Goal: Find specific page/section: Find specific page/section

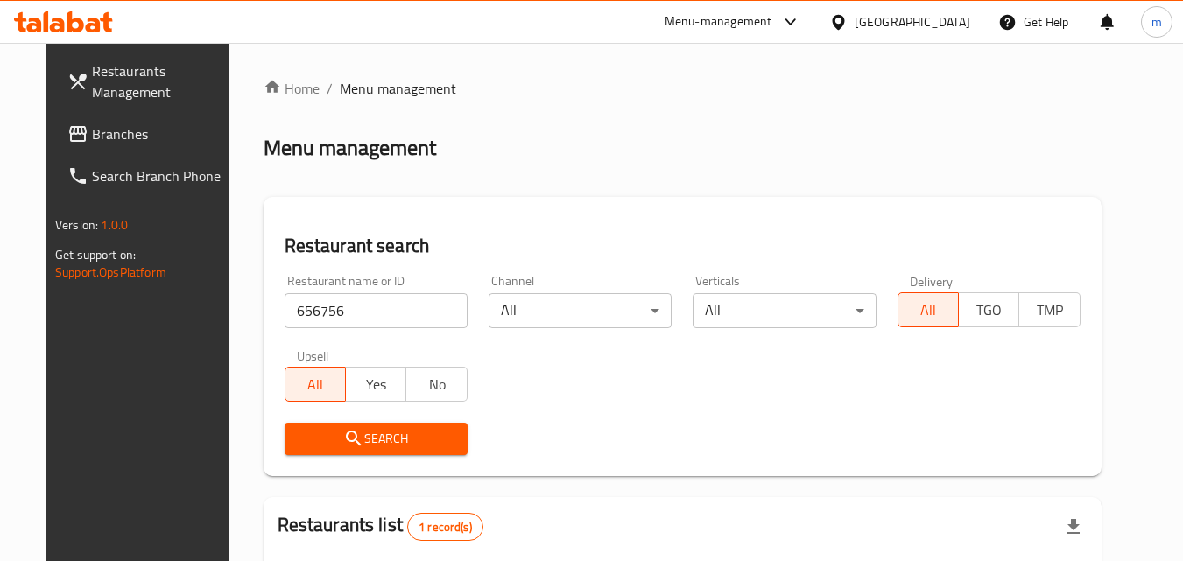
scroll to position [205, 0]
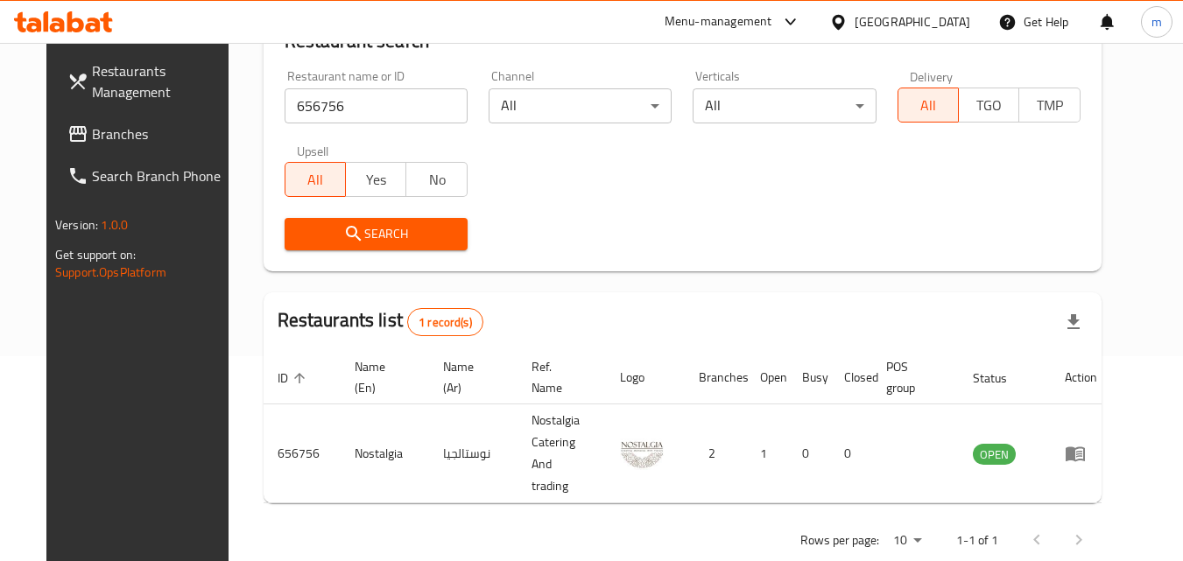
click at [847, 19] on icon at bounding box center [838, 22] width 18 height 18
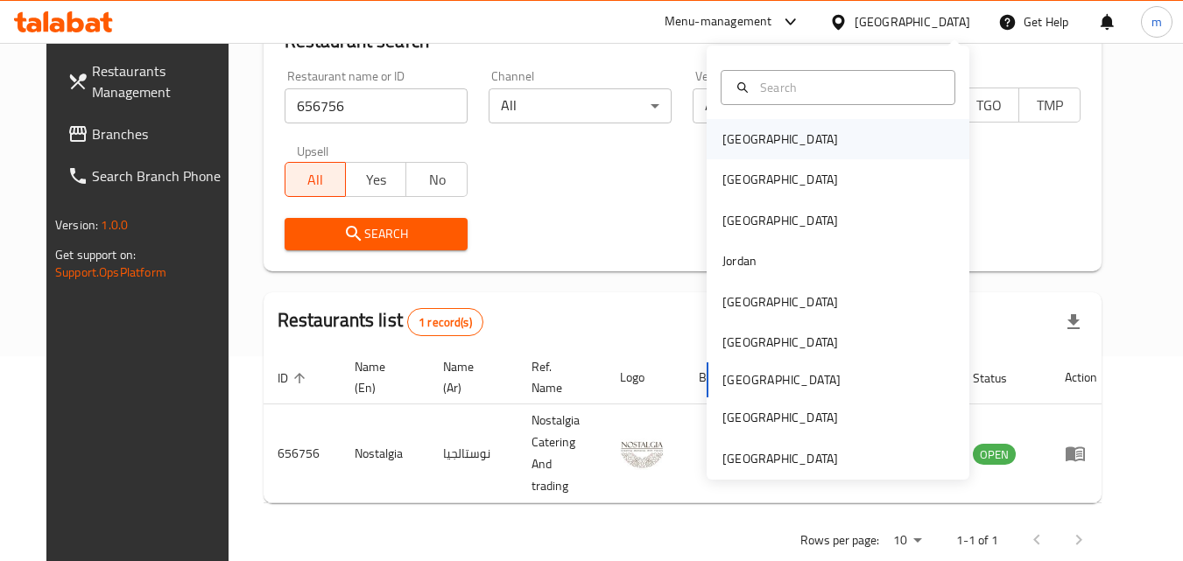
click at [895, 141] on div "[GEOGRAPHIC_DATA]" at bounding box center [837, 139] width 263 height 40
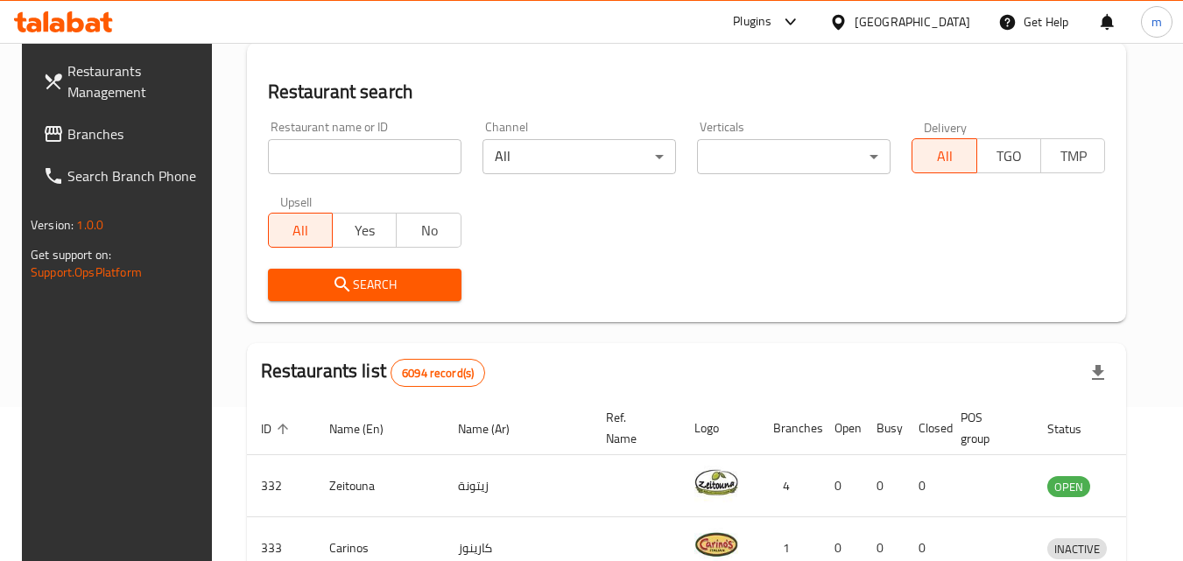
scroll to position [205, 0]
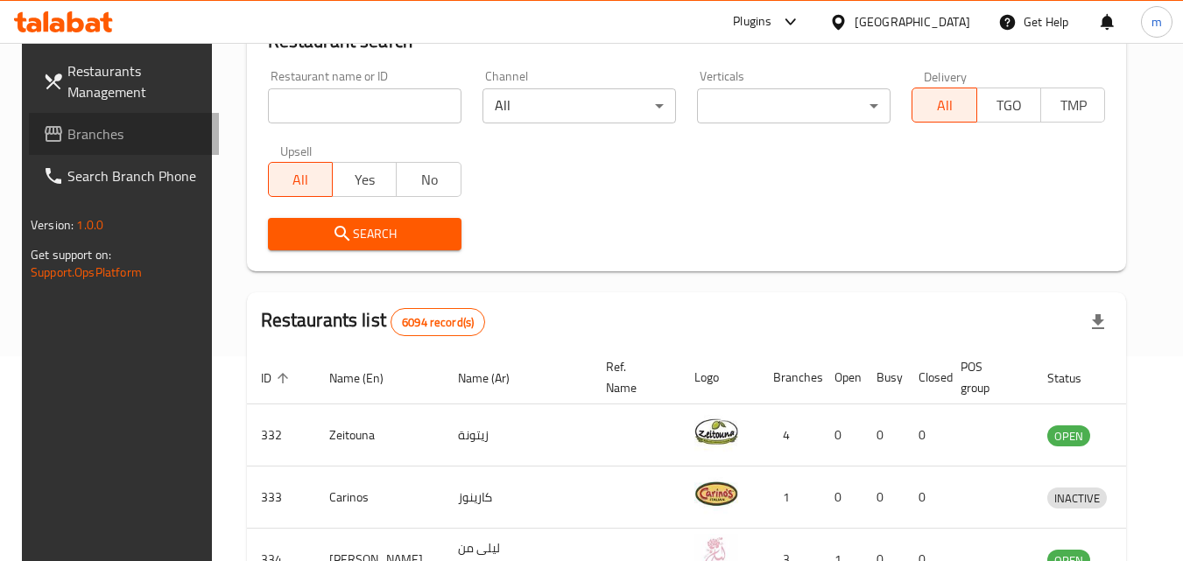
click at [136, 141] on span "Branches" at bounding box center [136, 133] width 138 height 21
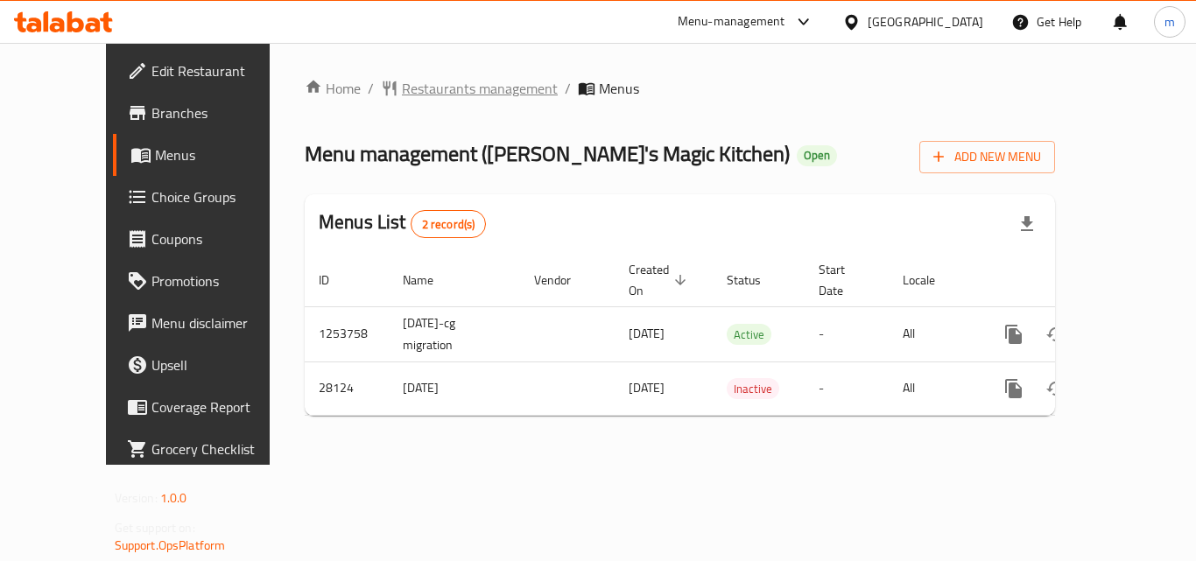
click at [422, 80] on span "Restaurants management" at bounding box center [480, 88] width 156 height 21
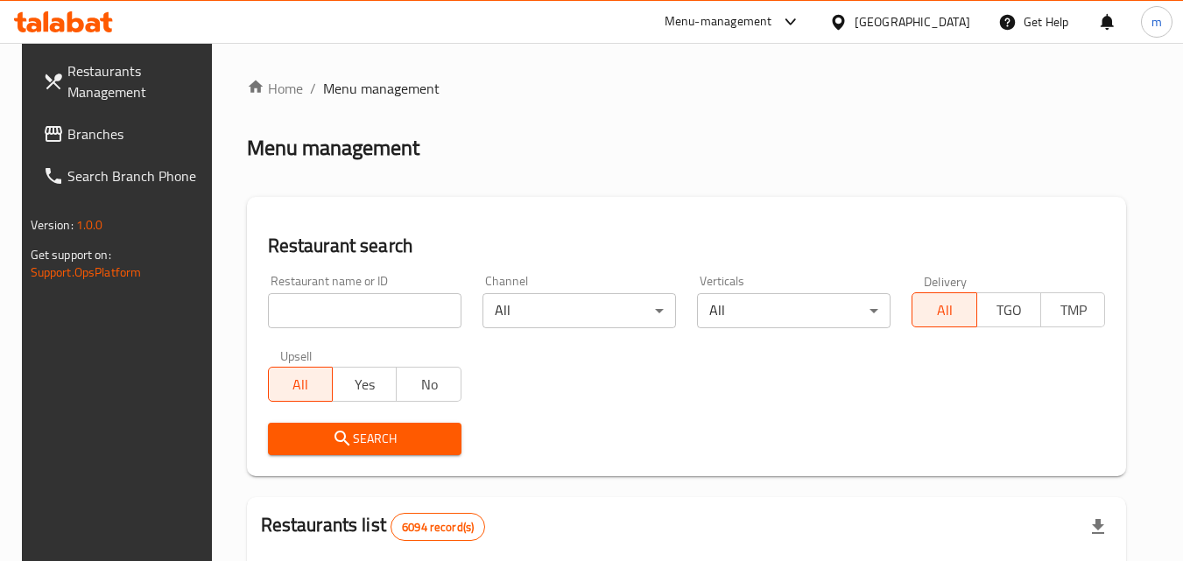
click at [368, 303] on input "search" at bounding box center [364, 310] width 193 height 35
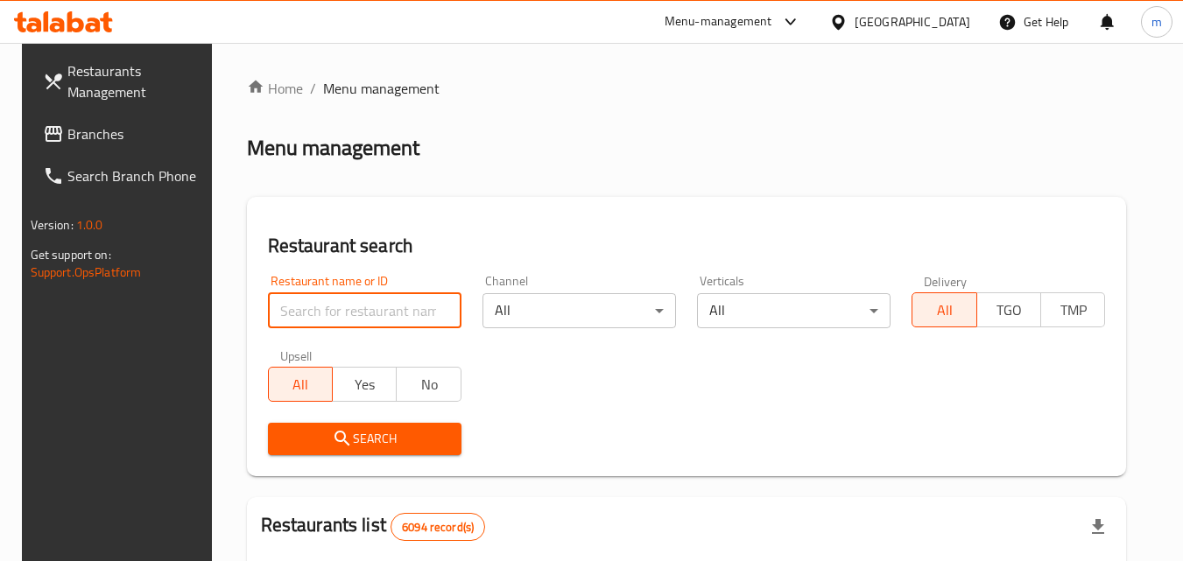
paste input "14689"
type input "14689"
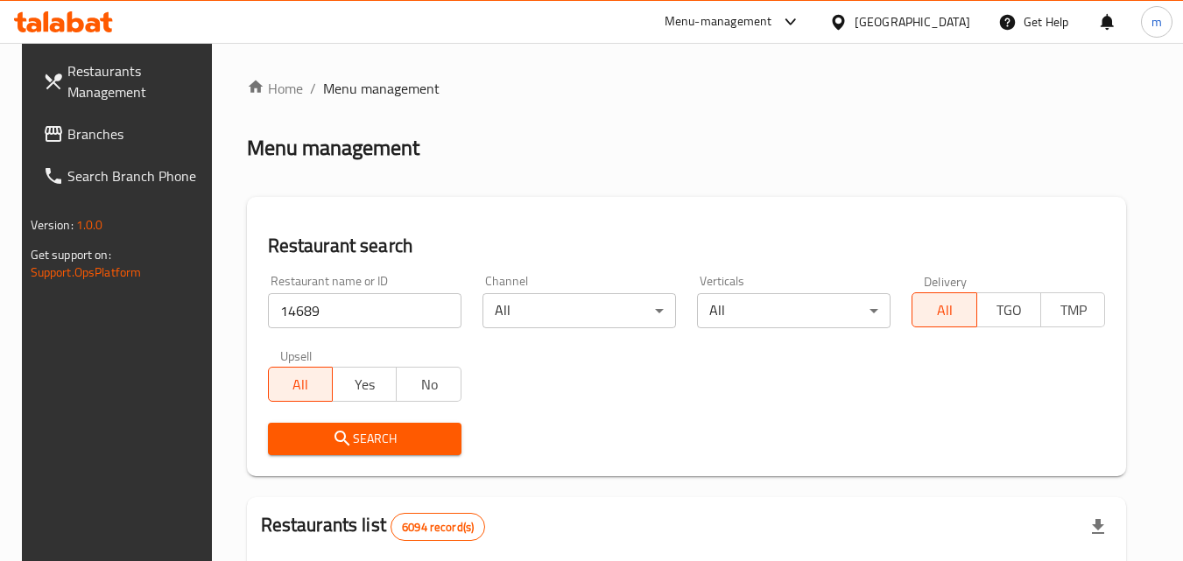
click at [396, 429] on span "Search" at bounding box center [364, 439] width 165 height 22
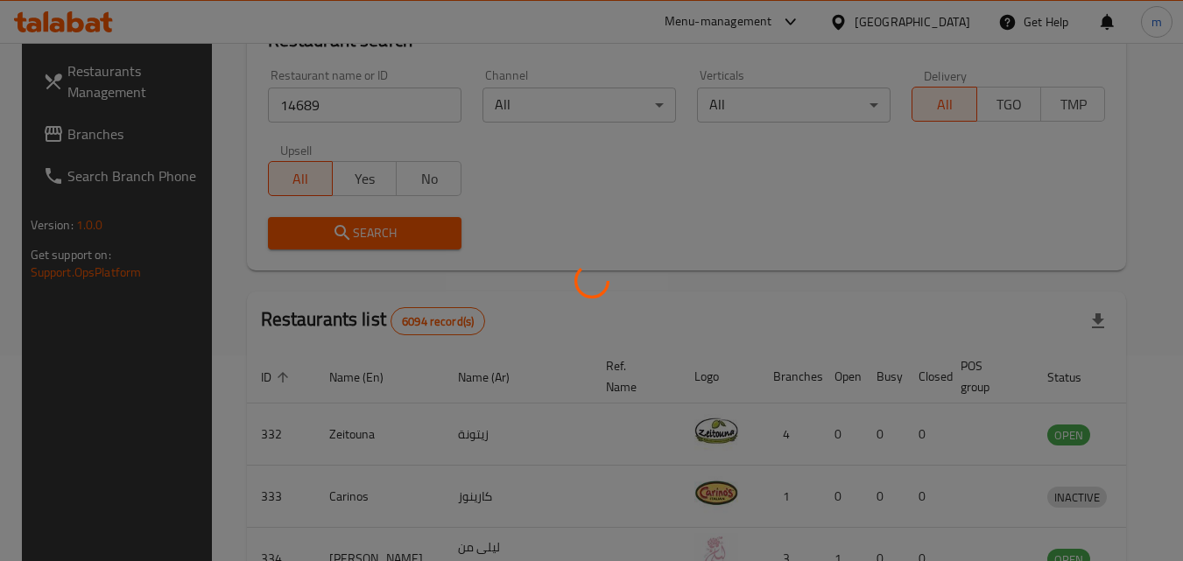
scroll to position [175, 0]
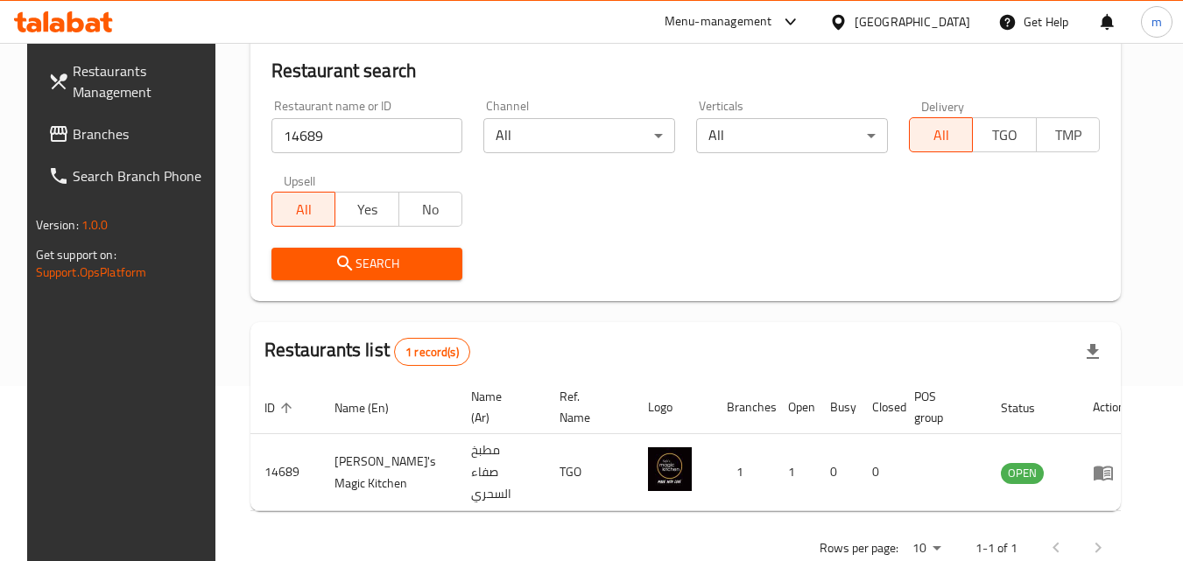
click at [772, 26] on div "Menu-management" at bounding box center [718, 21] width 108 height 21
click at [939, 20] on div "Bahrain" at bounding box center [912, 21] width 116 height 19
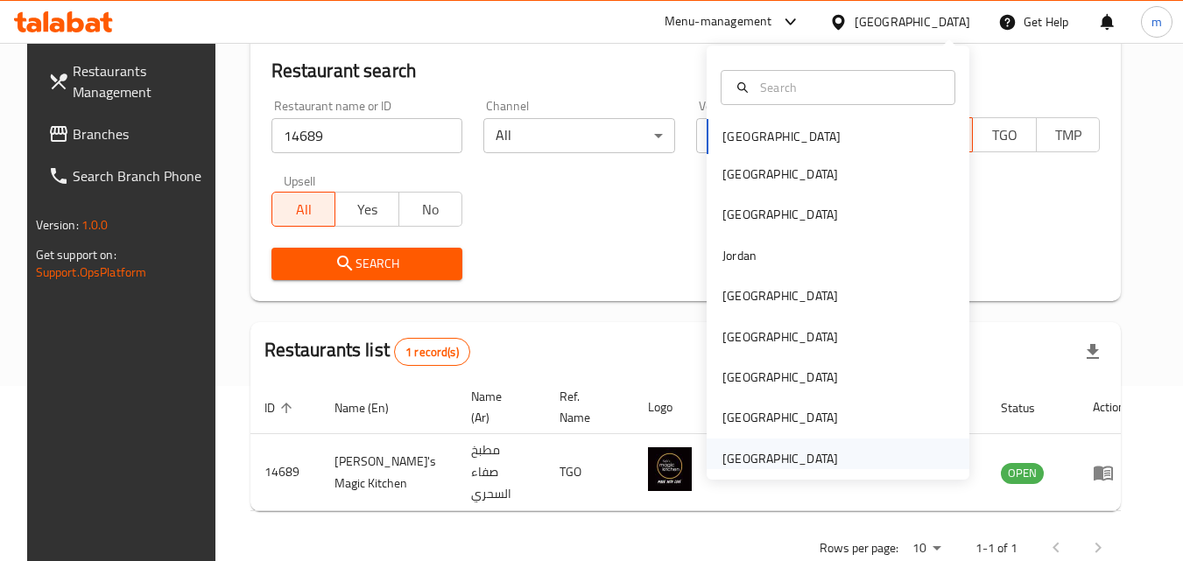
click at [792, 467] on div "[GEOGRAPHIC_DATA]" at bounding box center [780, 458] width 116 height 19
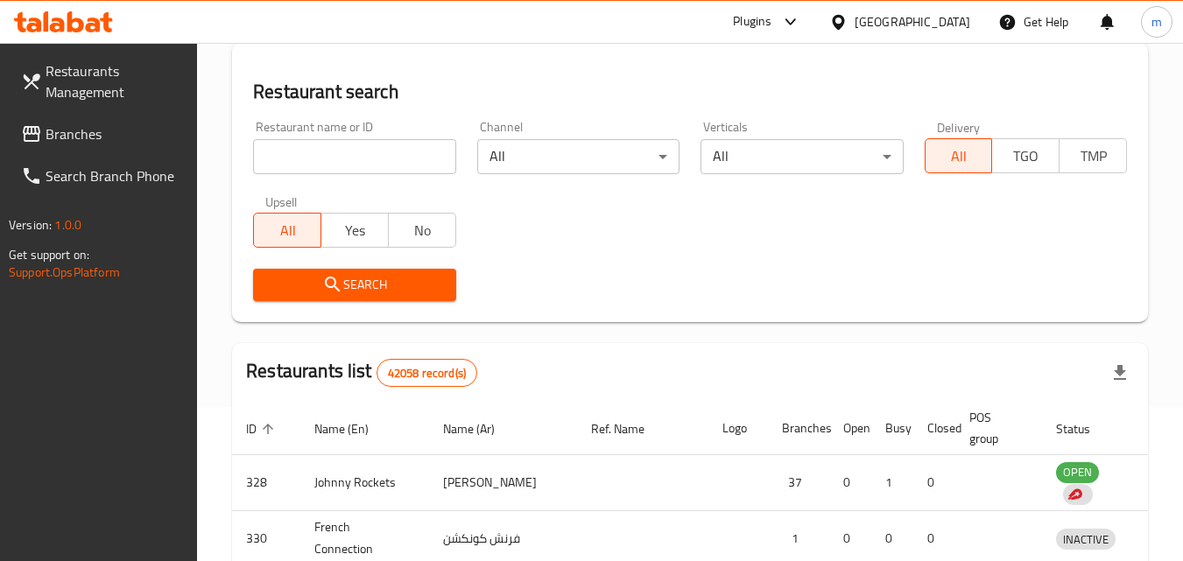
scroll to position [175, 0]
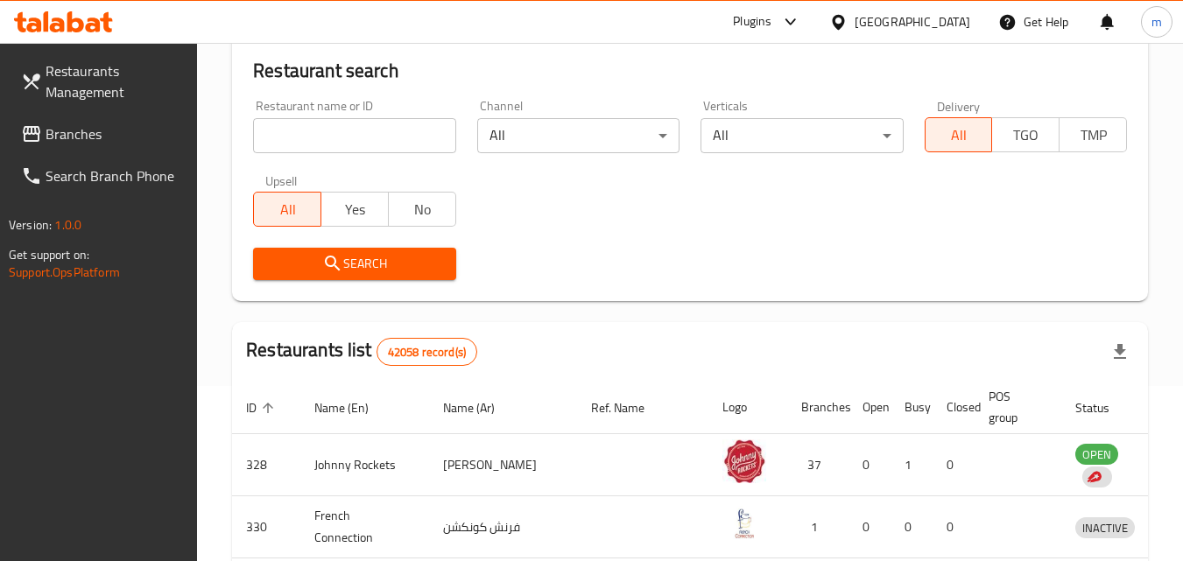
click at [333, 138] on input "search" at bounding box center [354, 135] width 202 height 35
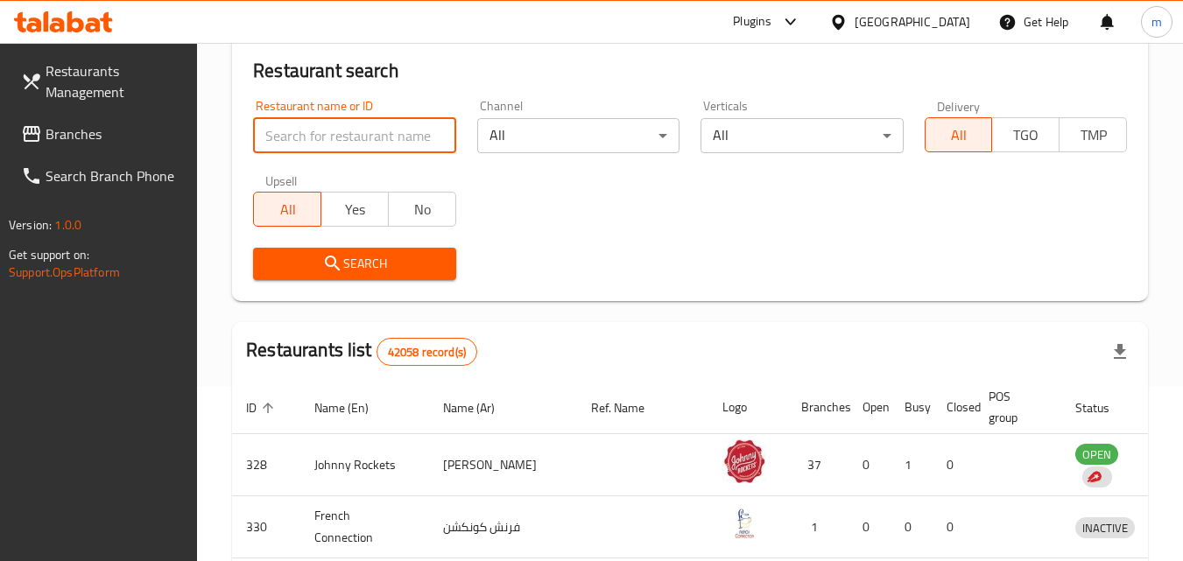
paste input "659770"
type input "659770"
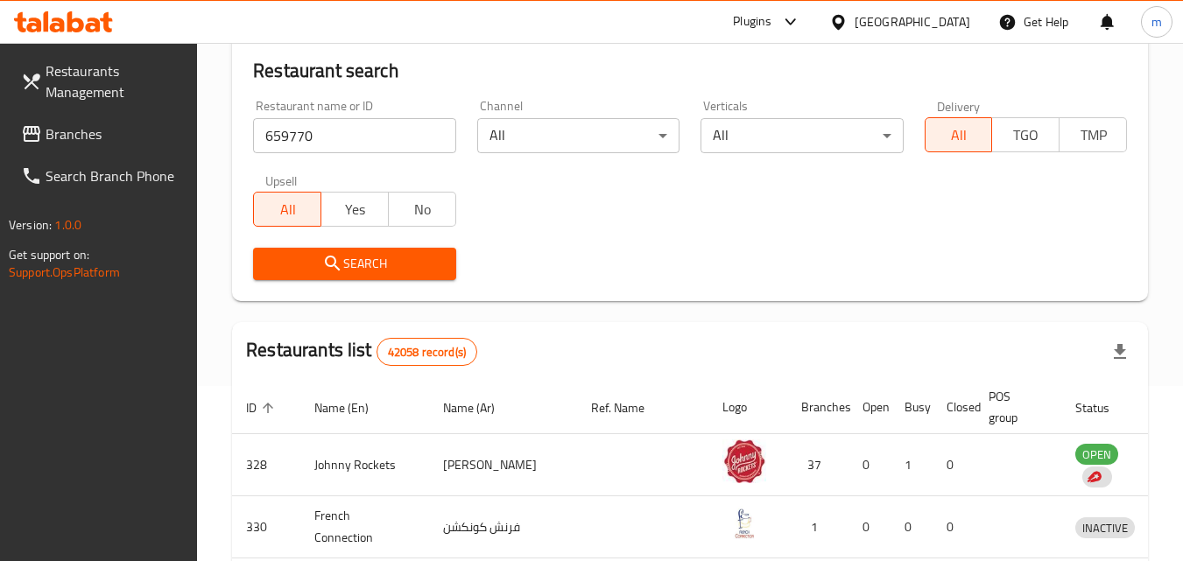
click at [294, 264] on span "Search" at bounding box center [354, 264] width 174 height 22
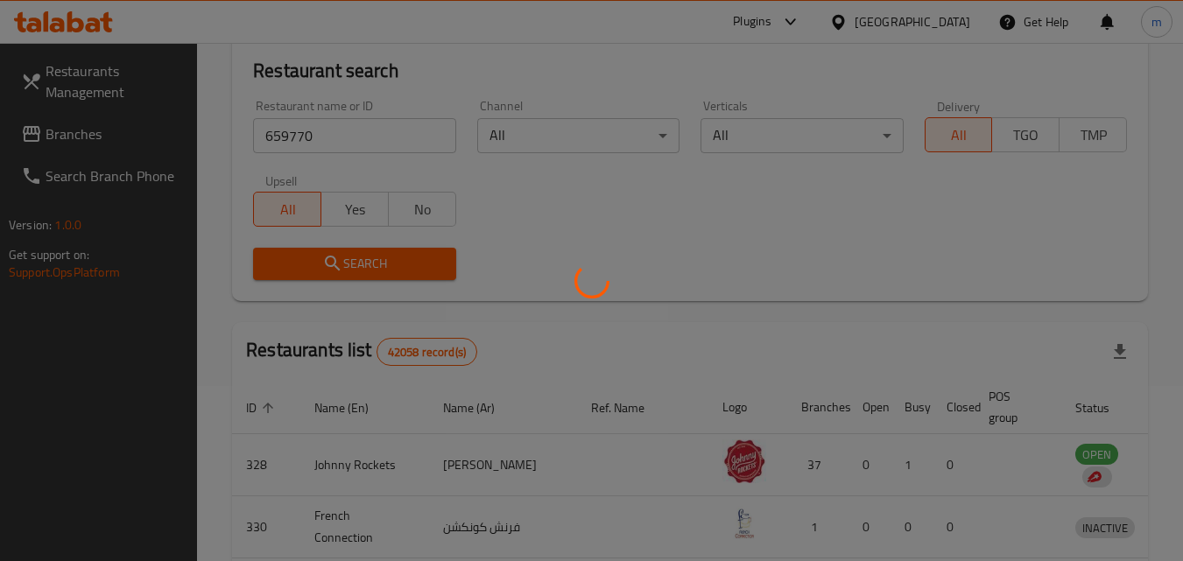
scroll to position [154, 0]
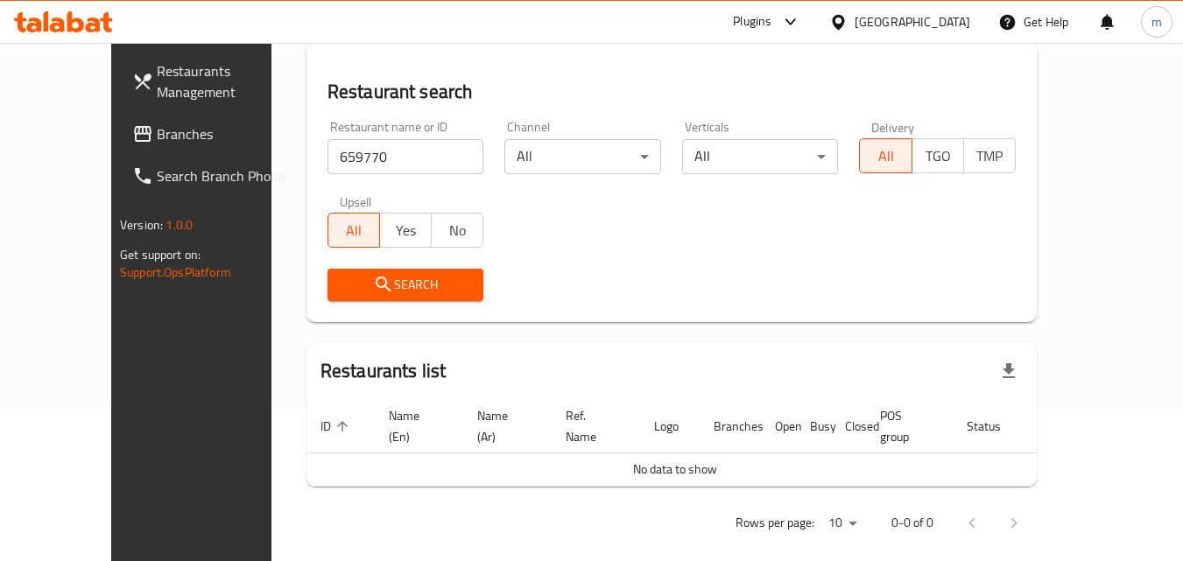
click at [157, 137] on span "Branches" at bounding box center [226, 133] width 138 height 21
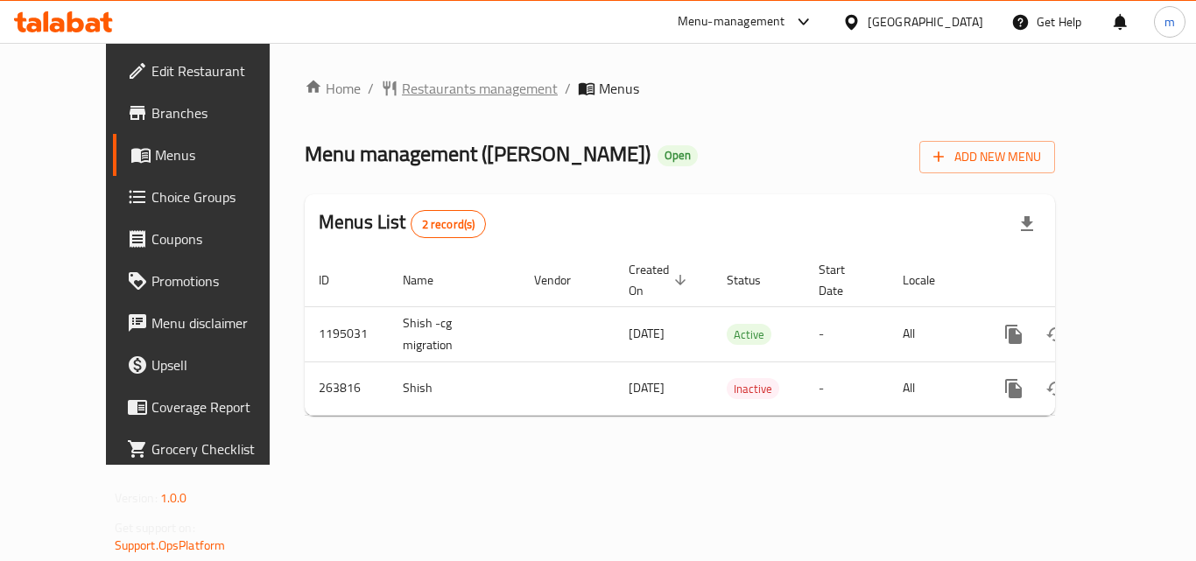
click at [402, 92] on span "Restaurants management" at bounding box center [480, 88] width 156 height 21
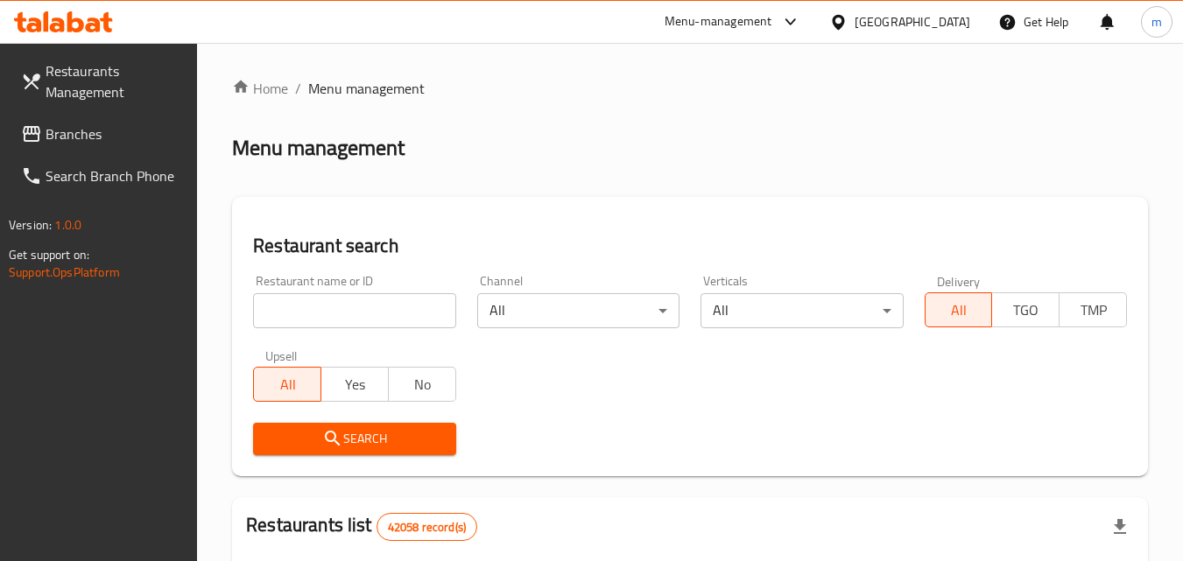
click at [343, 305] on input "search" at bounding box center [354, 310] width 202 height 35
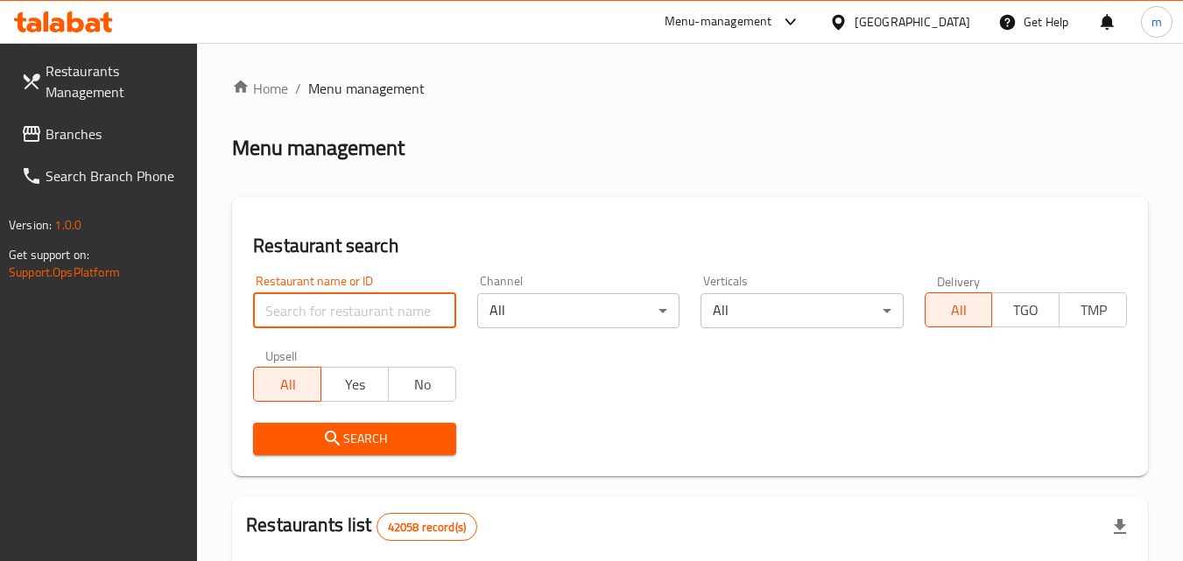
paste input "627543"
type input "627543"
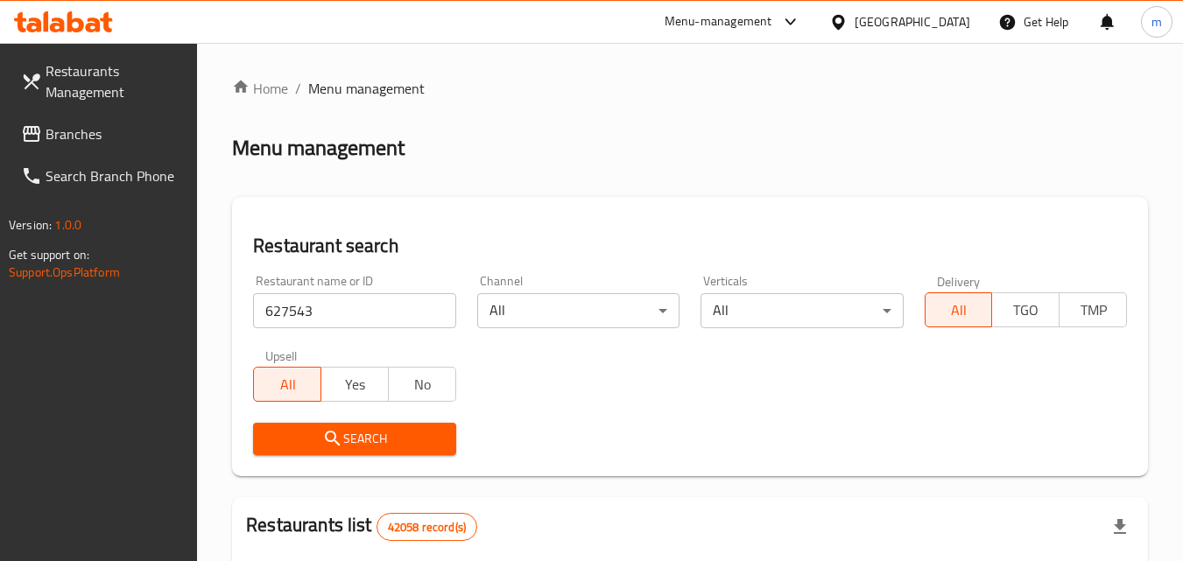
click at [338, 447] on icon "submit" at bounding box center [332, 438] width 21 height 21
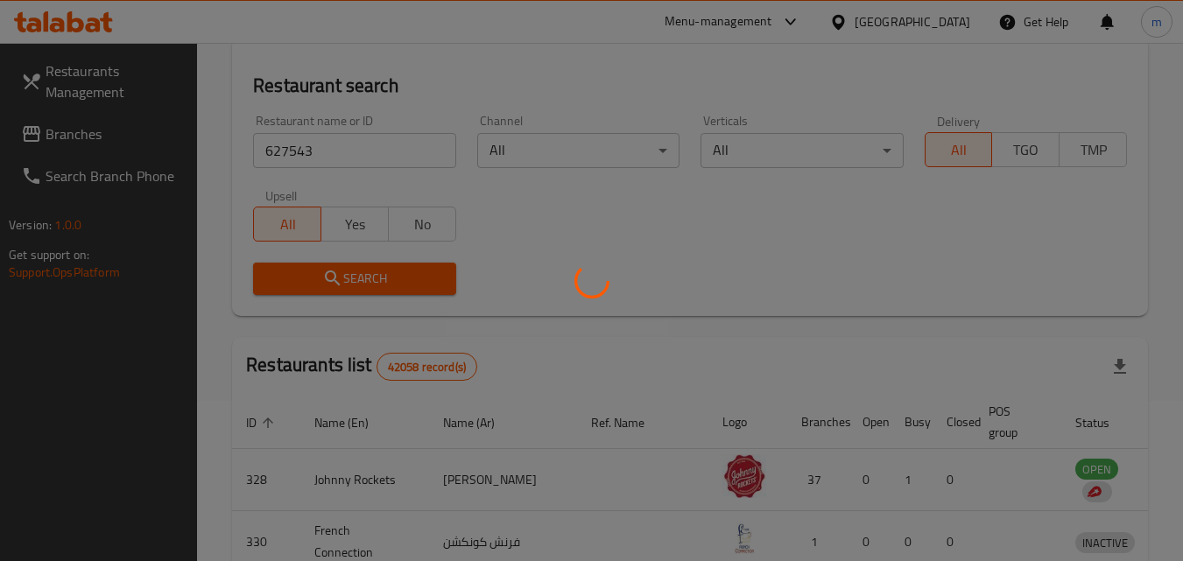
scroll to position [175, 0]
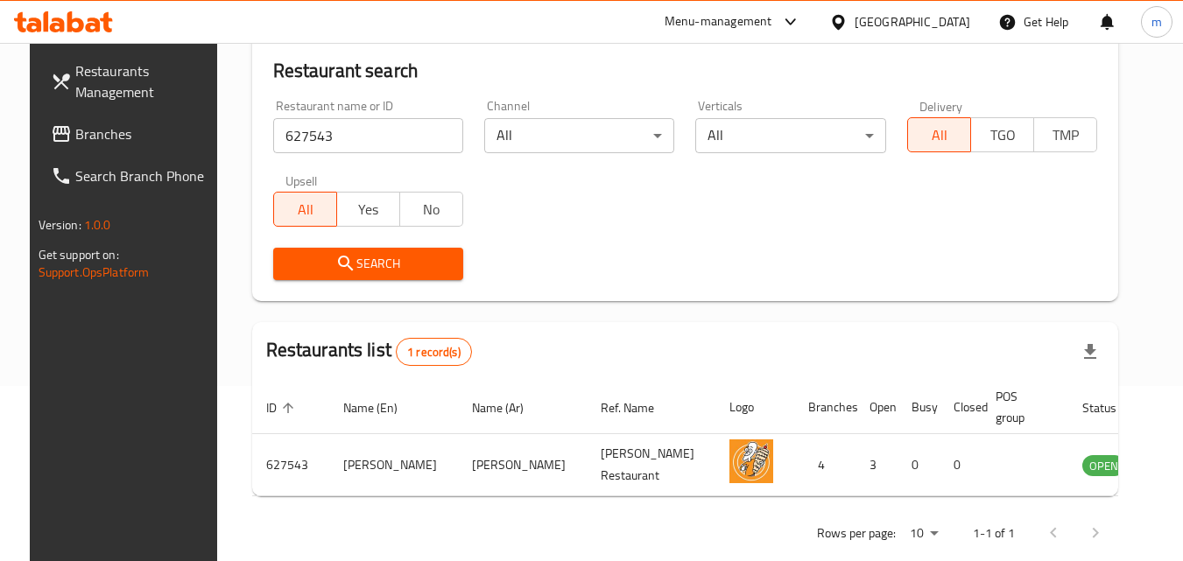
click at [101, 131] on span "Branches" at bounding box center [144, 133] width 138 height 21
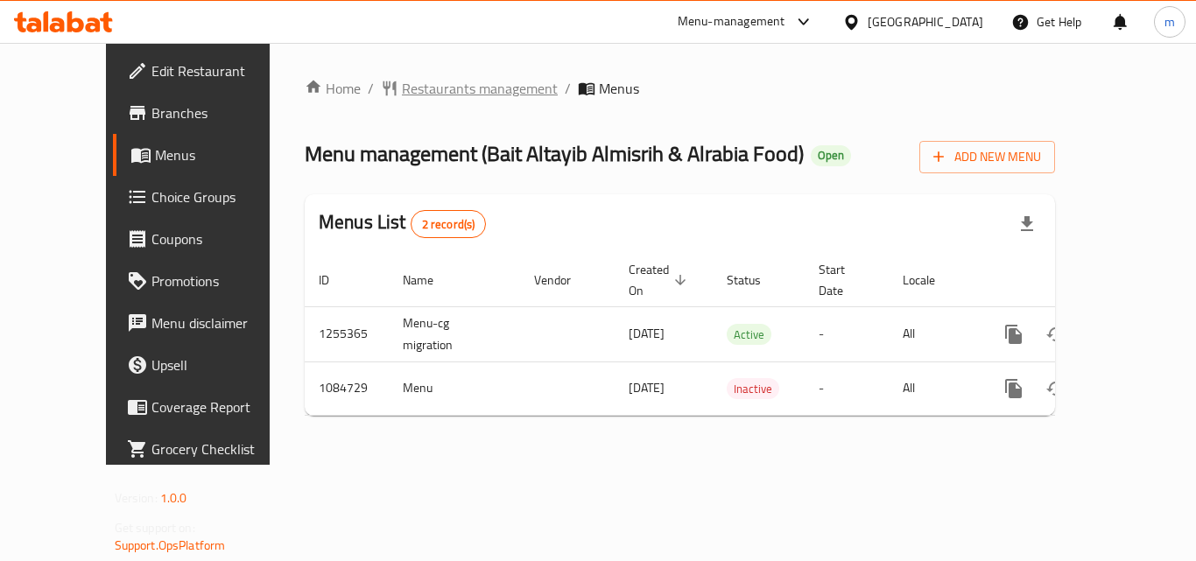
click at [402, 78] on span "Restaurants management" at bounding box center [480, 88] width 156 height 21
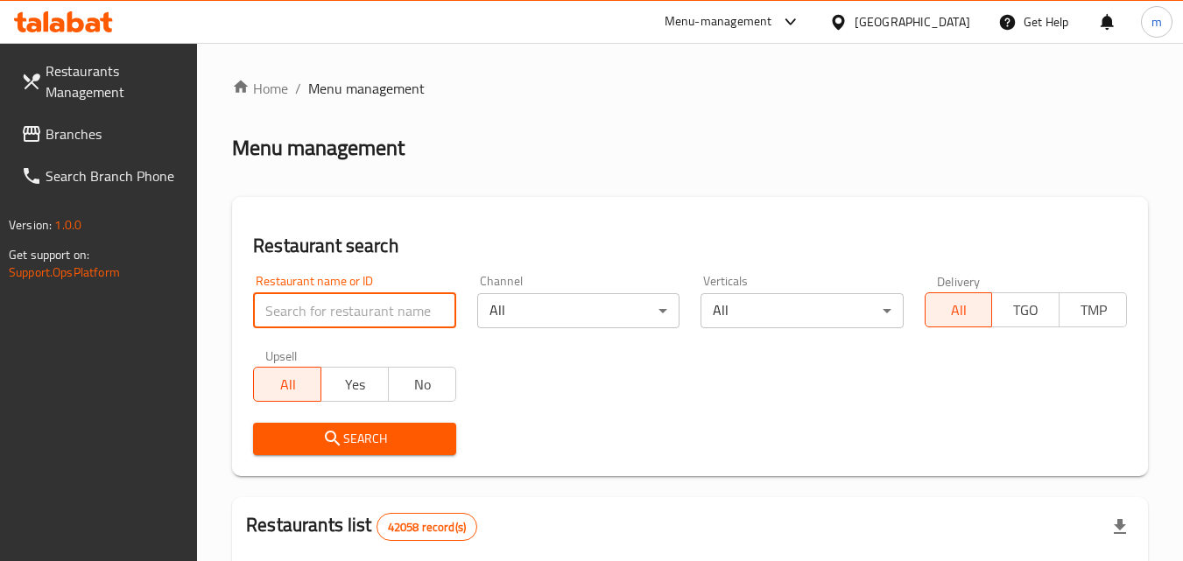
click at [329, 314] on input "search" at bounding box center [354, 310] width 202 height 35
paste input "664570"
type input "664570"
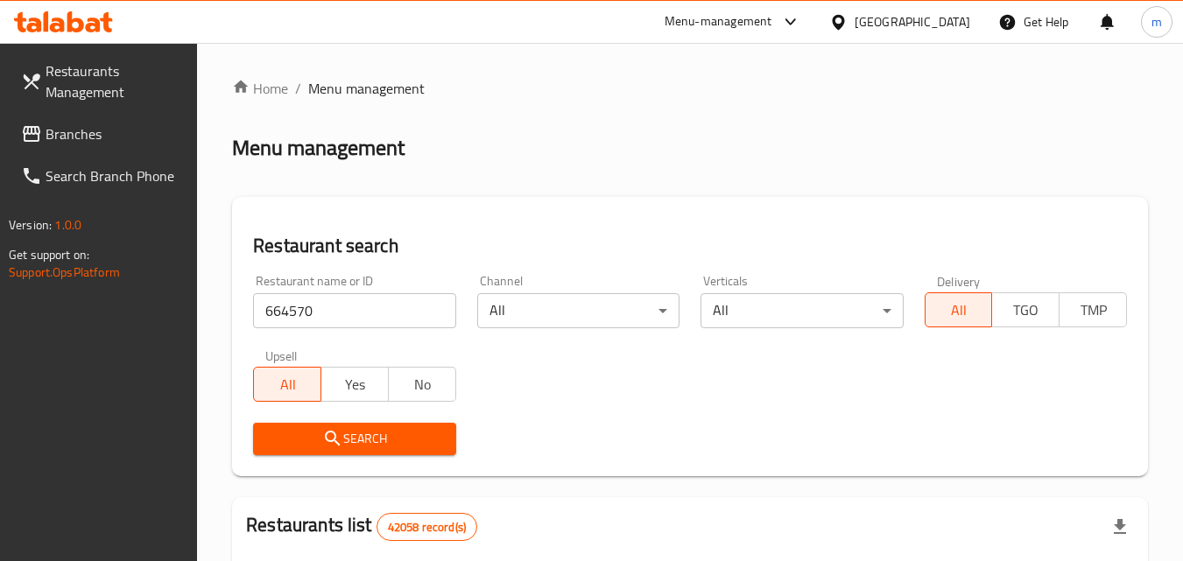
click at [348, 442] on span "Search" at bounding box center [354, 439] width 174 height 22
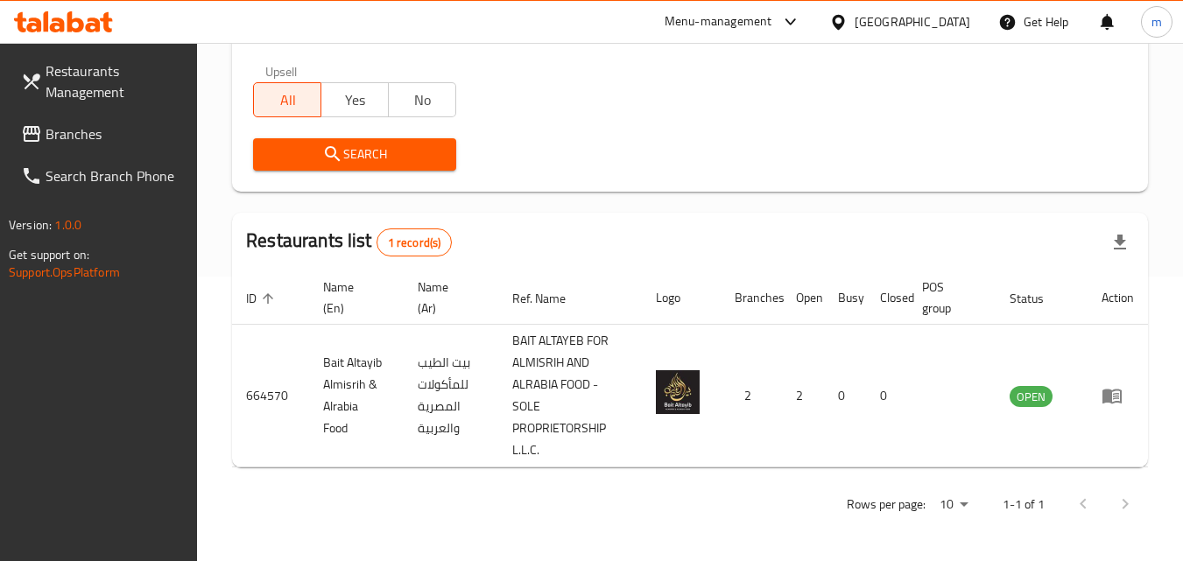
scroll to position [285, 0]
click at [894, 14] on div "[GEOGRAPHIC_DATA]" at bounding box center [912, 21] width 116 height 19
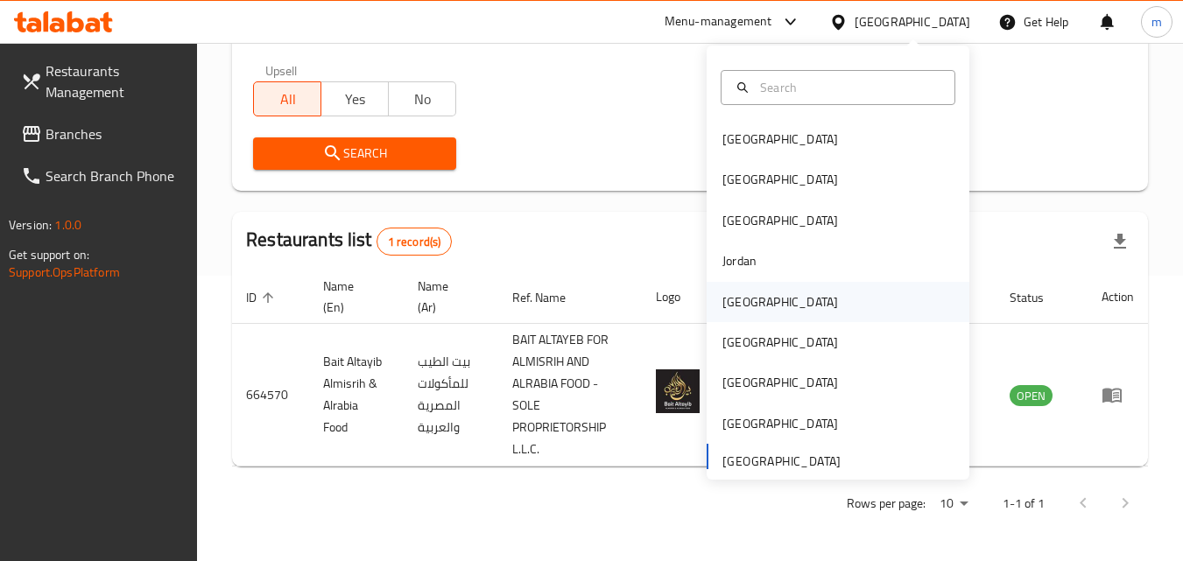
click at [722, 294] on div "[GEOGRAPHIC_DATA]" at bounding box center [780, 301] width 116 height 19
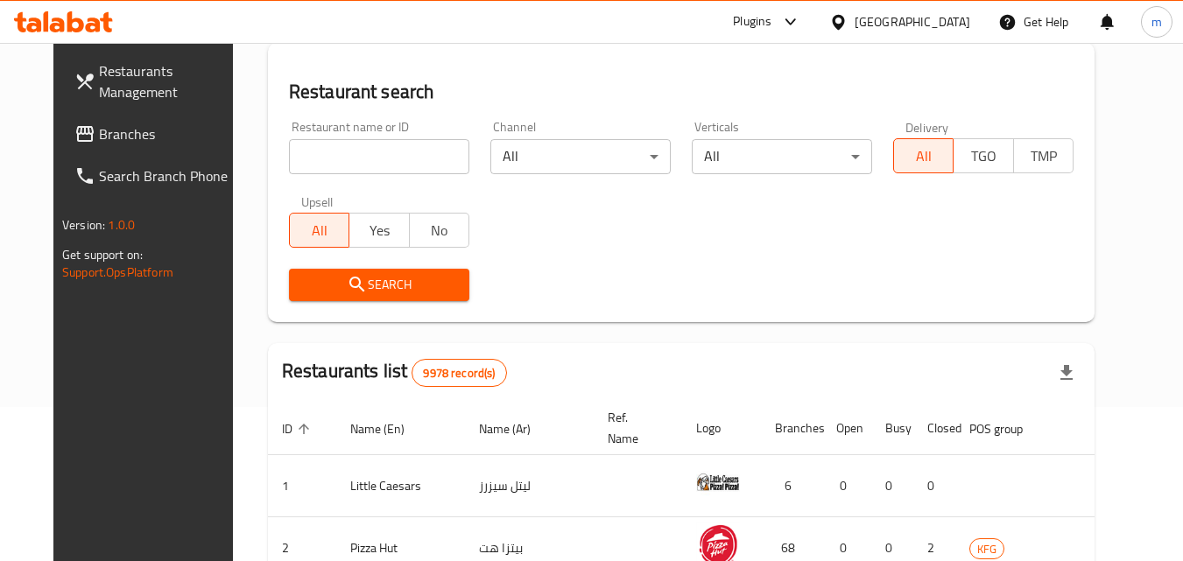
scroll to position [285, 0]
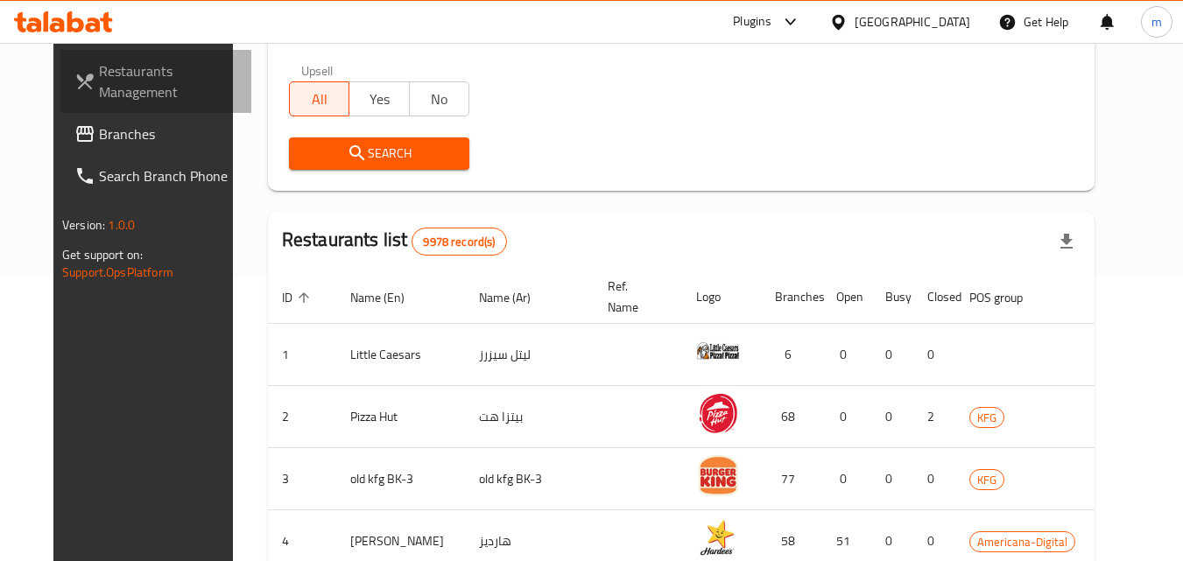
click at [60, 112] on link "Restaurants Management" at bounding box center [155, 81] width 191 height 63
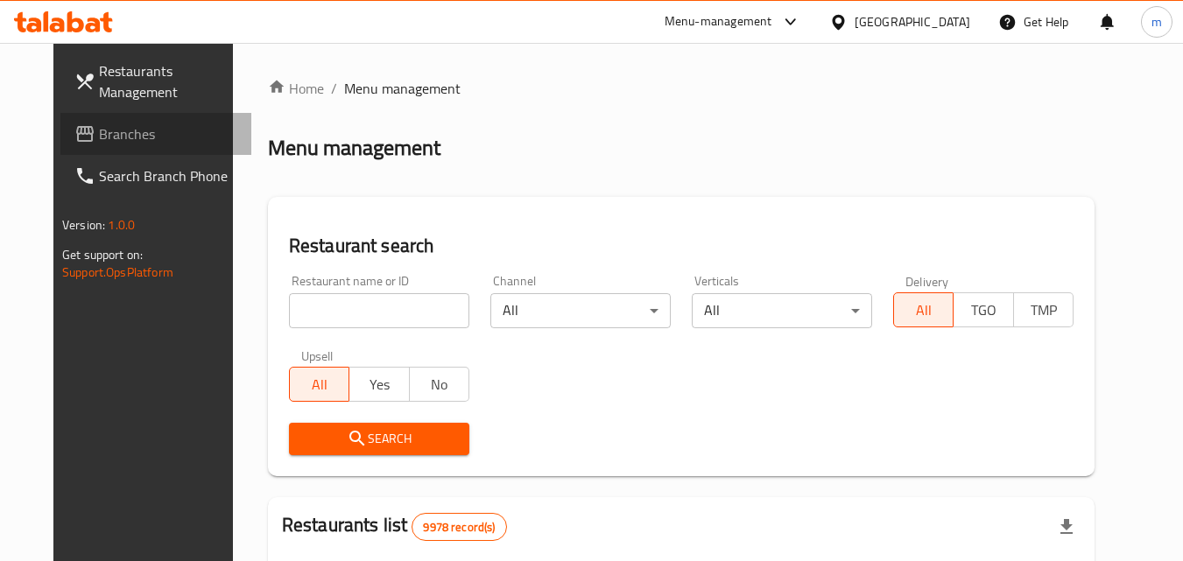
click at [99, 126] on span "Branches" at bounding box center [168, 133] width 138 height 21
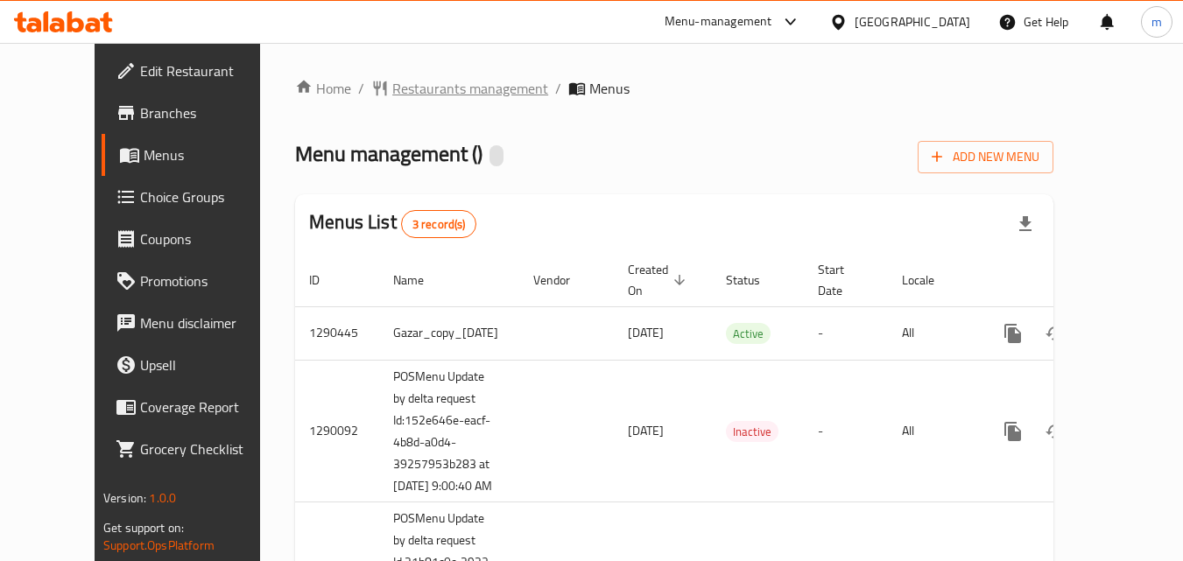
click at [398, 91] on span "Restaurants management" at bounding box center [470, 88] width 156 height 21
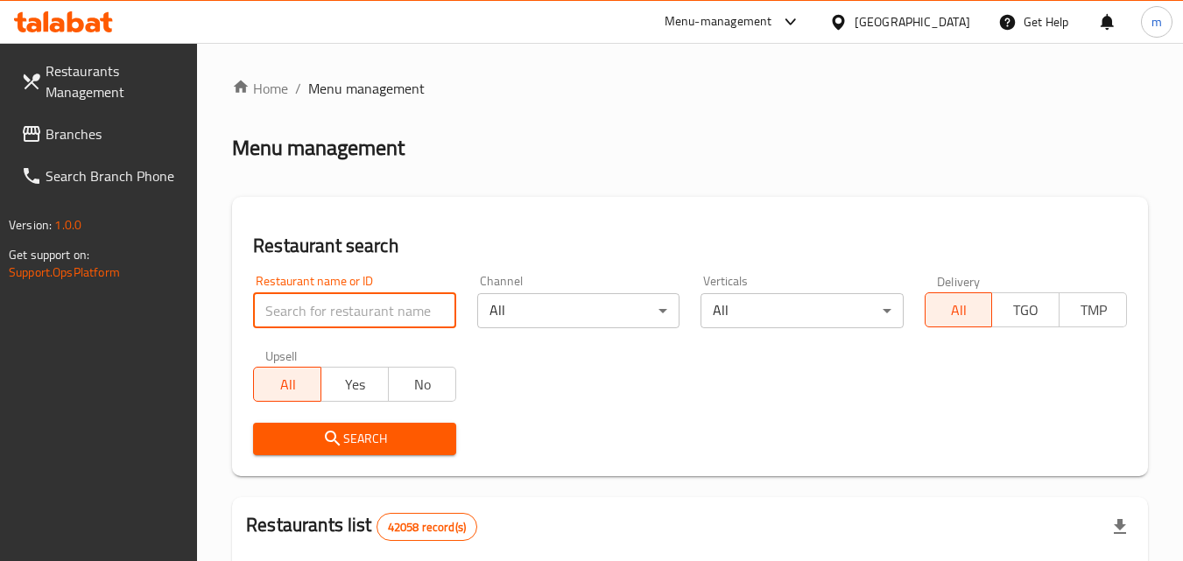
click at [285, 298] on input "search" at bounding box center [354, 310] width 202 height 35
paste input "628399"
type input "628399"
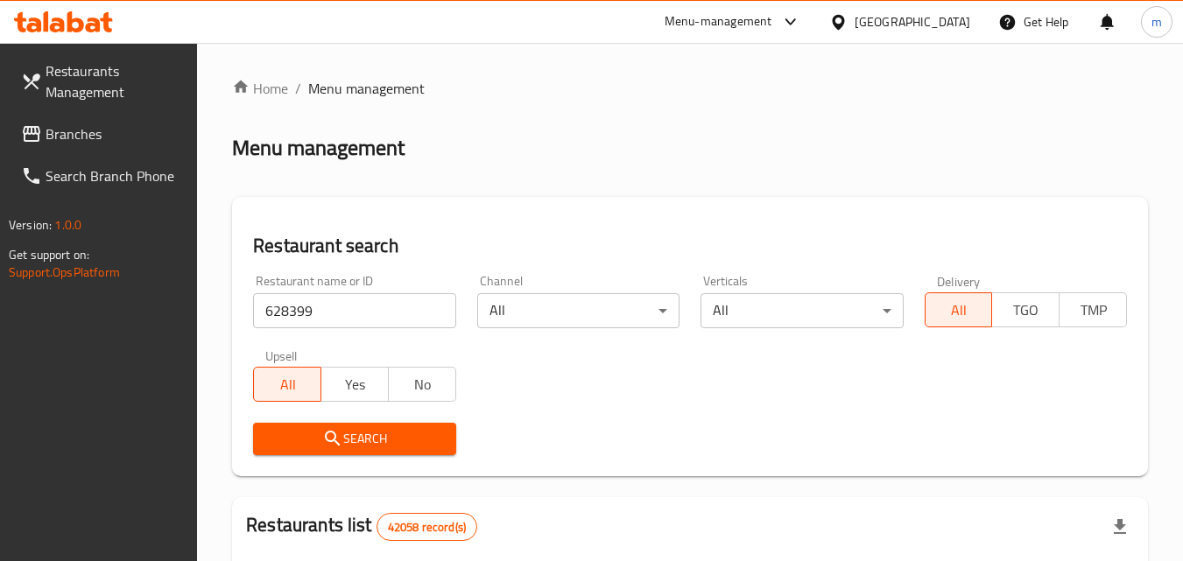
drag, startPoint x: 315, startPoint y: 436, endPoint x: 310, endPoint y: 379, distance: 57.1
click at [315, 432] on span "Search" at bounding box center [354, 439] width 174 height 22
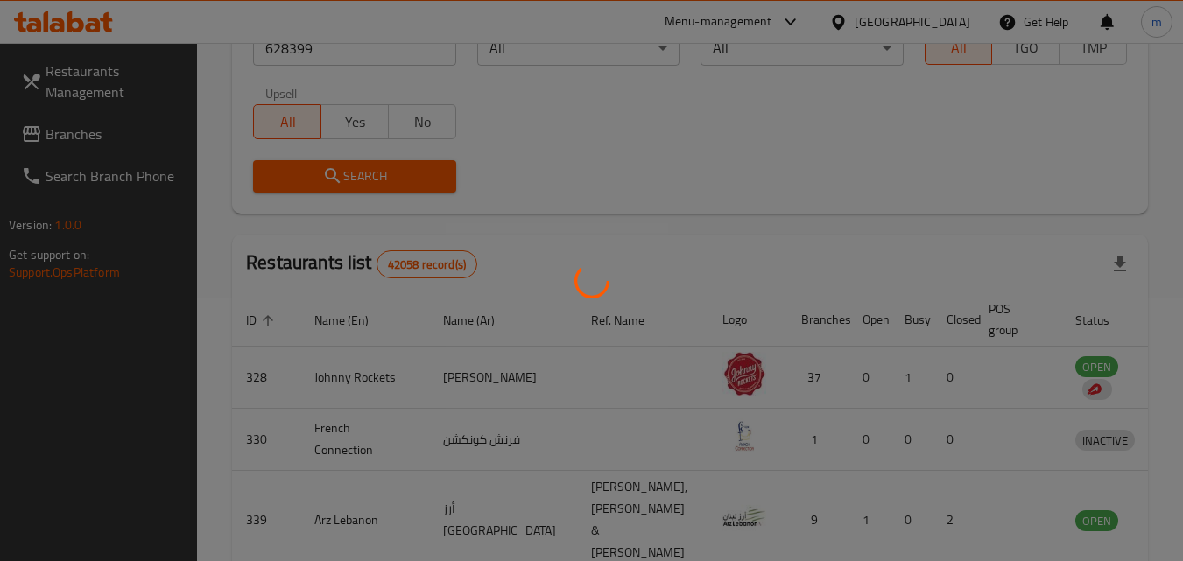
scroll to position [205, 0]
